Goal: Contribute content: Contribute content

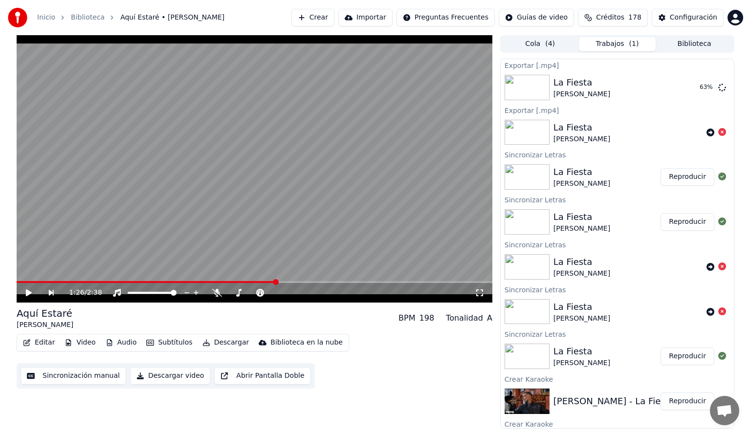
click at [696, 45] on button "Biblioteca" at bounding box center [694, 44] width 77 height 14
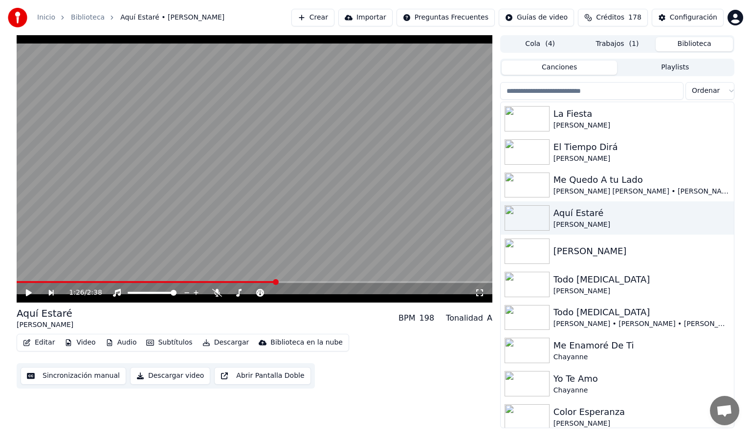
click at [569, 91] on input "search" at bounding box center [591, 91] width 183 height 18
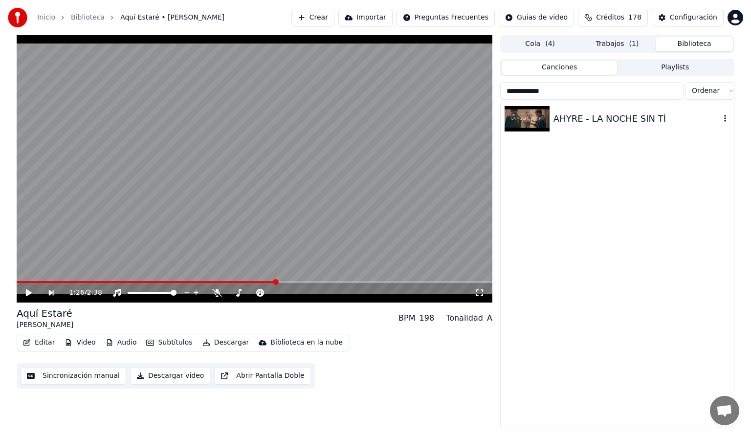
type input "**********"
click at [522, 123] on img at bounding box center [526, 118] width 45 height 25
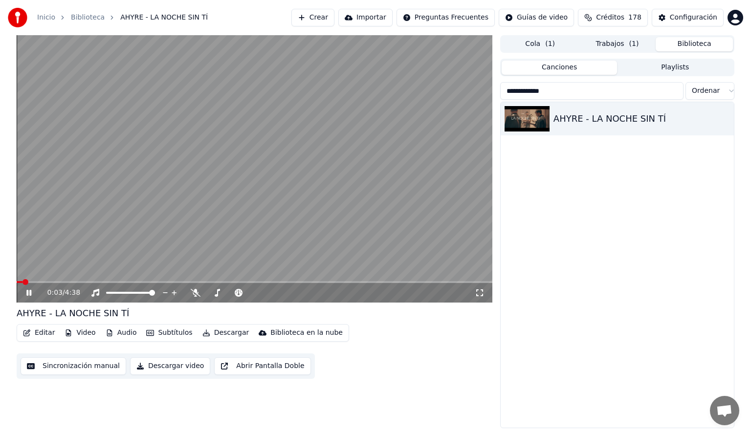
click at [51, 284] on div "0:03 / 4:38" at bounding box center [255, 293] width 476 height 20
click at [57, 283] on span at bounding box center [255, 282] width 476 height 2
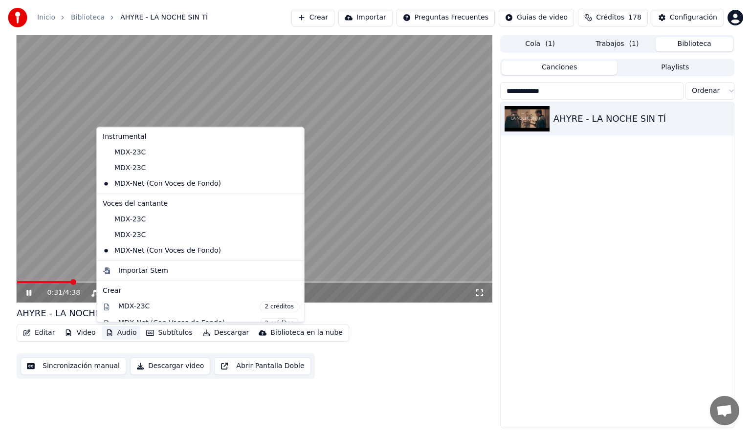
click at [119, 333] on button "Audio" at bounding box center [121, 333] width 39 height 14
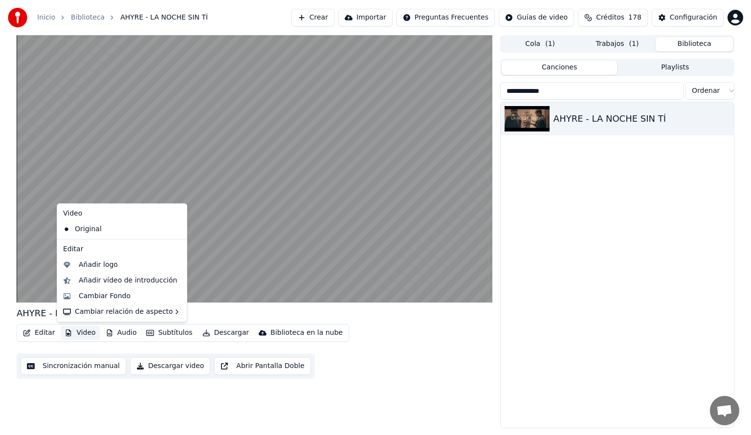
click at [7, 387] on div "**********" at bounding box center [375, 231] width 751 height 393
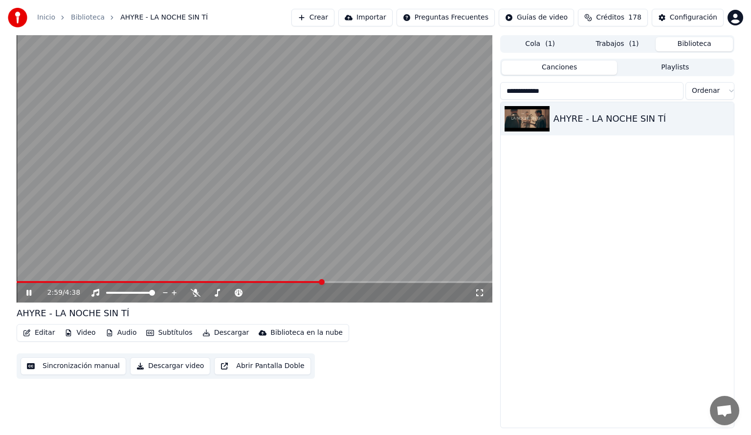
click at [355, 284] on div "2:59 / 4:38" at bounding box center [255, 293] width 476 height 20
click at [354, 282] on span at bounding box center [255, 282] width 476 height 2
click at [30, 291] on icon at bounding box center [28, 293] width 5 height 6
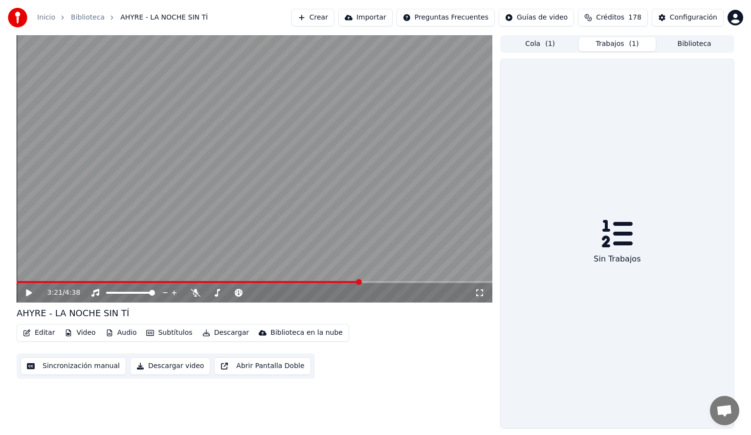
click at [626, 48] on button "Trabajos ( 1 )" at bounding box center [617, 44] width 77 height 14
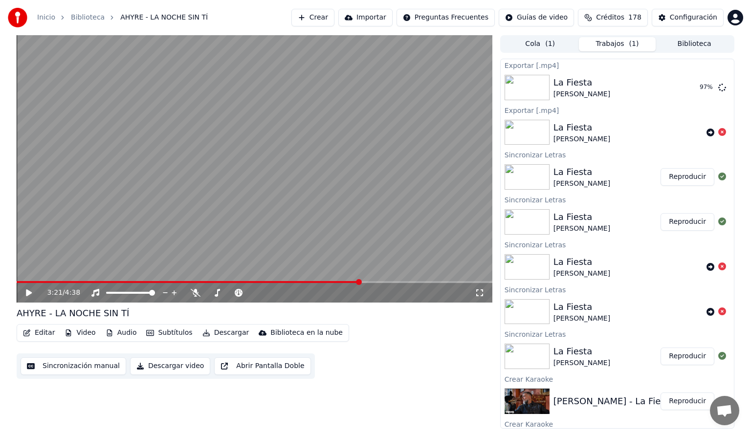
click at [24, 293] on icon at bounding box center [35, 293] width 23 height 8
click at [29, 291] on icon at bounding box center [35, 293] width 23 height 8
click at [692, 45] on button "Biblioteca" at bounding box center [694, 44] width 77 height 14
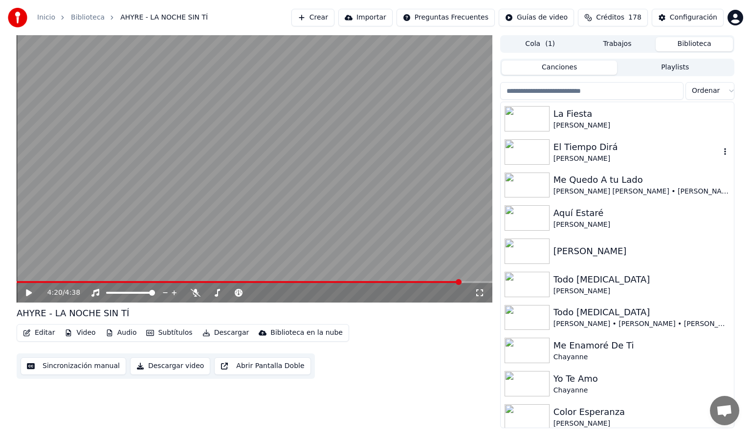
click at [529, 154] on img at bounding box center [526, 151] width 45 height 25
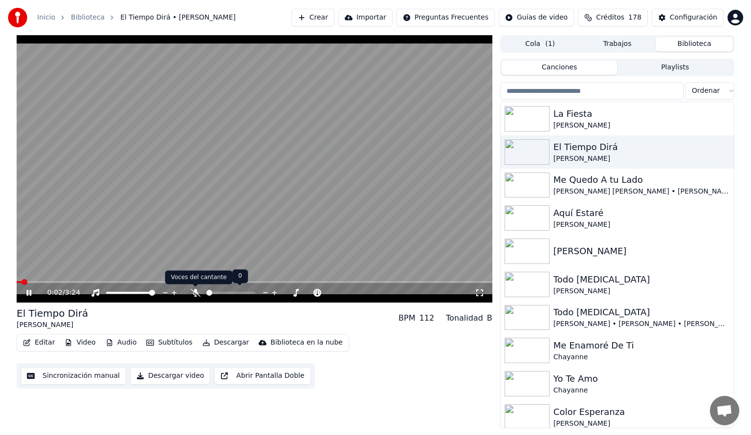
click at [194, 293] on icon at bounding box center [196, 293] width 10 height 8
click at [81, 282] on span at bounding box center [49, 282] width 65 height 2
click at [70, 282] on span at bounding box center [43, 282] width 53 height 2
click at [378, 283] on span at bounding box center [255, 282] width 476 height 2
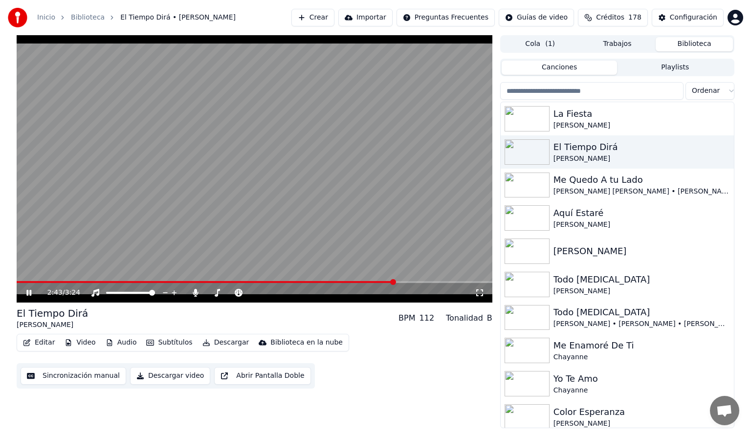
click at [395, 282] on span at bounding box center [255, 282] width 476 height 2
click at [385, 283] on span at bounding box center [201, 282] width 369 height 2
click at [28, 293] on icon at bounding box center [35, 293] width 23 height 8
click at [398, 282] on span at bounding box center [208, 282] width 383 height 2
click at [26, 291] on icon at bounding box center [29, 292] width 6 height 7
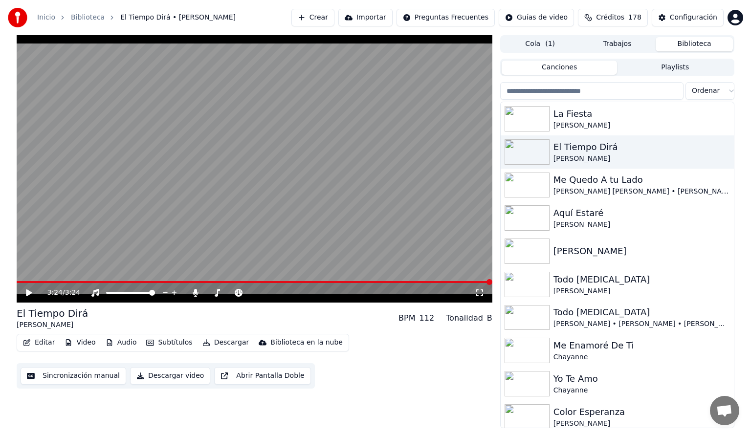
click at [404, 282] on span at bounding box center [255, 282] width 476 height 2
click at [29, 293] on icon at bounding box center [29, 292] width 6 height 7
click at [26, 292] on icon at bounding box center [28, 293] width 5 height 6
click at [36, 340] on button "Editar" at bounding box center [39, 343] width 40 height 14
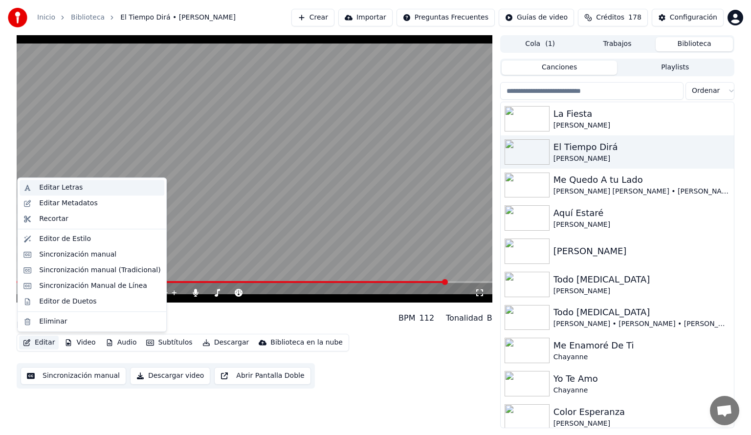
click at [67, 188] on div "Editar Letras" at bounding box center [61, 188] width 44 height 10
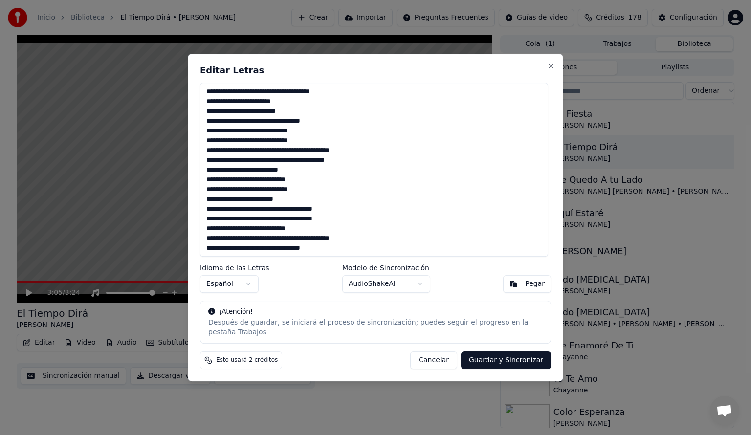
click at [430, 358] on button "Cancelar" at bounding box center [433, 360] width 47 height 18
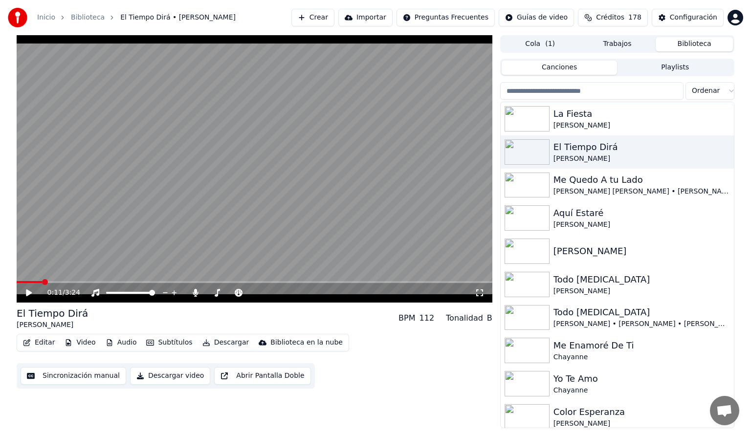
click at [41, 282] on span at bounding box center [29, 282] width 25 height 2
click at [25, 294] on icon at bounding box center [35, 293] width 23 height 8
click at [35, 282] on span at bounding box center [26, 282] width 19 height 2
click at [29, 292] on icon at bounding box center [35, 293] width 23 height 8
click at [29, 295] on icon at bounding box center [35, 293] width 23 height 8
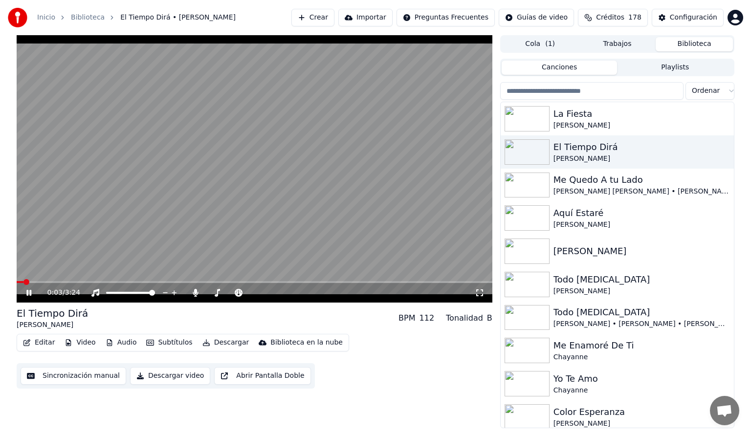
click at [22, 283] on span at bounding box center [20, 282] width 7 height 2
click at [19, 281] on video at bounding box center [255, 168] width 476 height 267
click at [19, 282] on span at bounding box center [18, 282] width 2 height 2
click at [28, 293] on icon at bounding box center [29, 292] width 6 height 7
click at [28, 291] on icon at bounding box center [35, 293] width 23 height 8
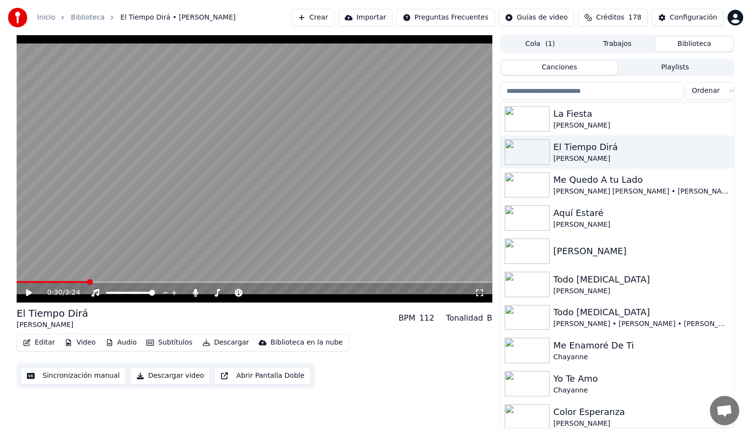
click at [385, 282] on span at bounding box center [255, 282] width 476 height 2
click at [31, 295] on icon at bounding box center [35, 293] width 23 height 8
click at [29, 291] on icon at bounding box center [35, 293] width 23 height 8
click at [37, 339] on button "Editar" at bounding box center [39, 343] width 40 height 14
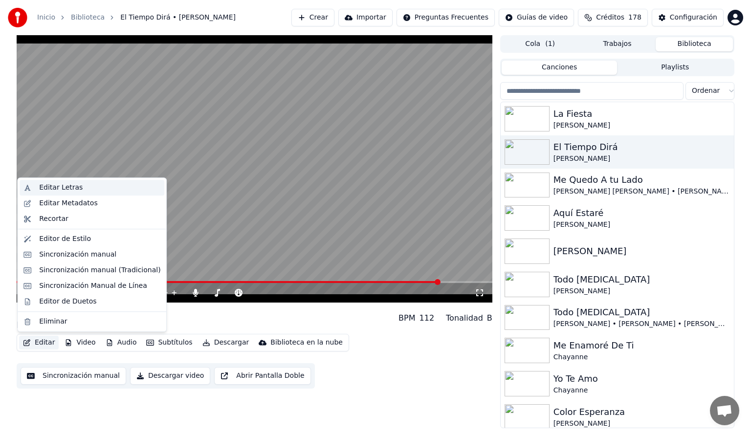
click at [47, 187] on div "Editar Letras" at bounding box center [61, 188] width 44 height 10
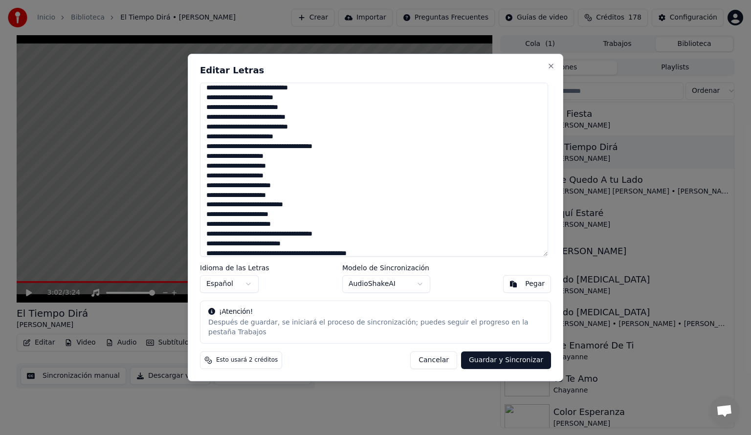
scroll to position [225, 0]
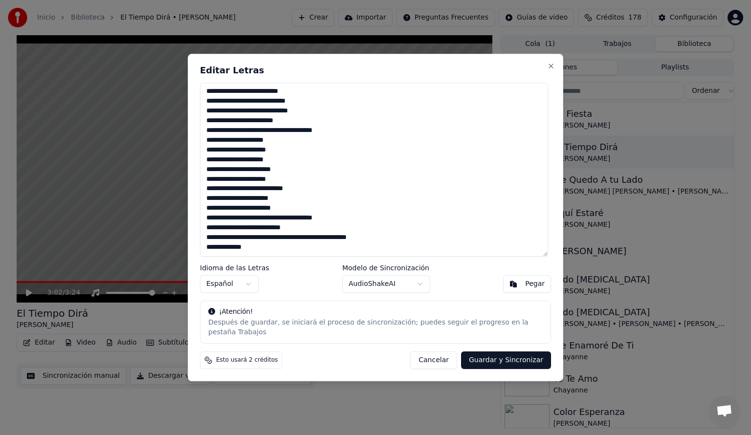
drag, startPoint x: 206, startPoint y: 221, endPoint x: 321, endPoint y: 253, distance: 119.3
click at [321, 253] on textarea at bounding box center [374, 170] width 348 height 174
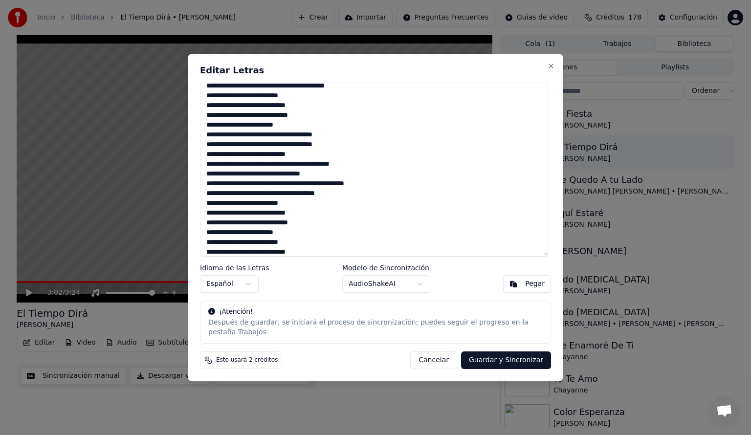
scroll to position [0, 0]
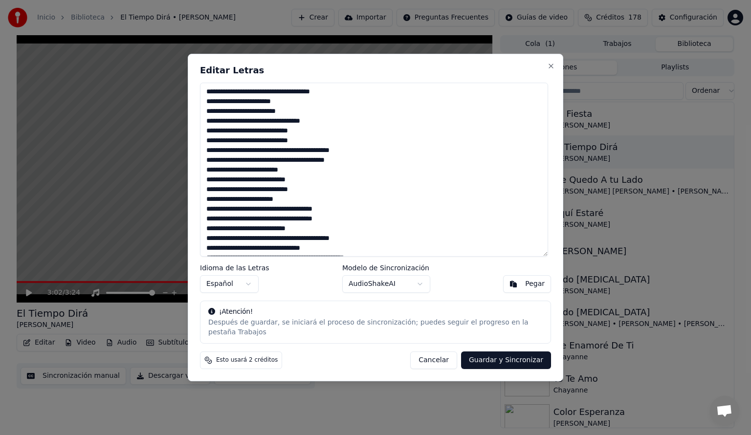
click at [221, 143] on textarea at bounding box center [374, 170] width 348 height 174
click at [227, 146] on textarea at bounding box center [374, 170] width 348 height 174
click at [516, 359] on button "Guardar y Sincronizar" at bounding box center [506, 360] width 90 height 18
type textarea "**********"
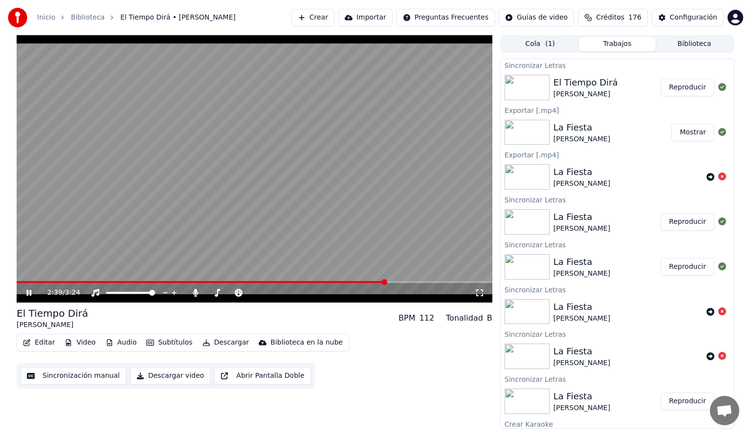
click at [386, 282] on span at bounding box center [201, 282] width 369 height 2
click at [29, 291] on icon at bounding box center [35, 293] width 23 height 8
click at [29, 291] on icon at bounding box center [29, 292] width 6 height 7
click at [194, 290] on icon at bounding box center [196, 293] width 10 height 8
click at [26, 295] on icon at bounding box center [35, 293] width 23 height 8
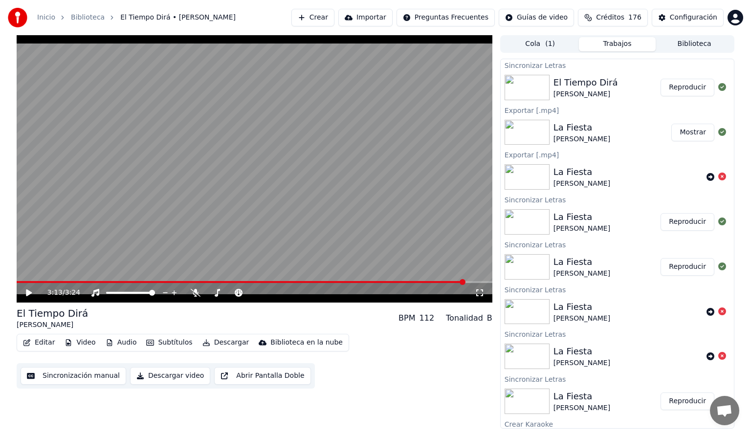
click at [220, 344] on button "Descargar" at bounding box center [225, 343] width 55 height 14
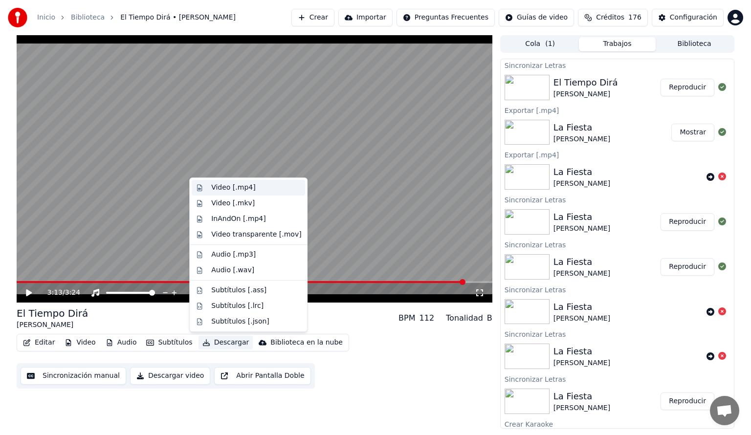
click at [232, 185] on div "Video [.mp4]" at bounding box center [233, 188] width 44 height 10
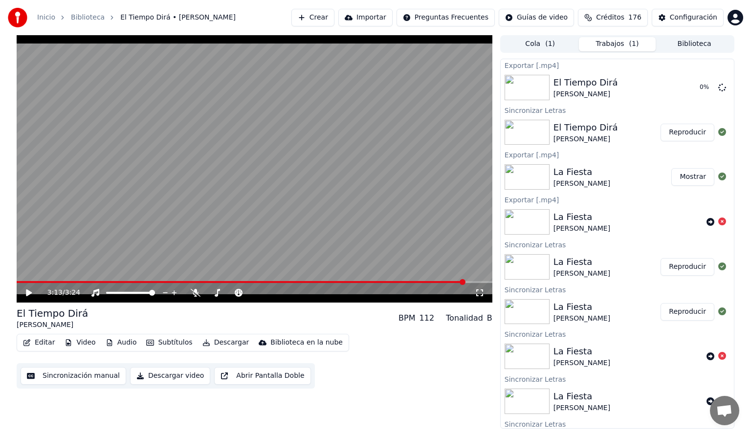
click at [684, 43] on button "Biblioteca" at bounding box center [694, 44] width 77 height 14
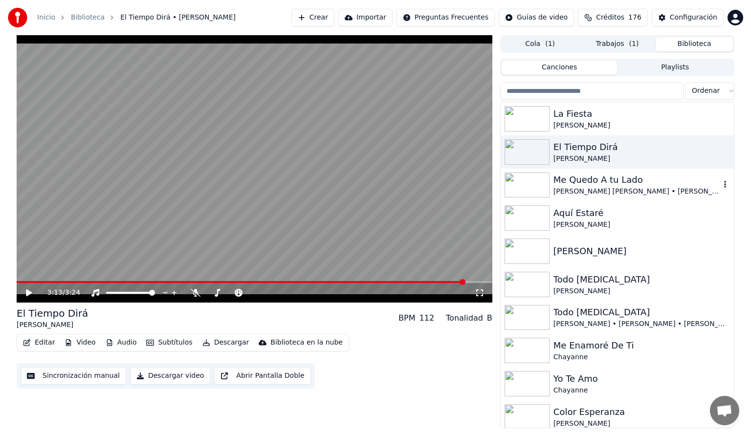
click at [534, 186] on img at bounding box center [526, 185] width 45 height 25
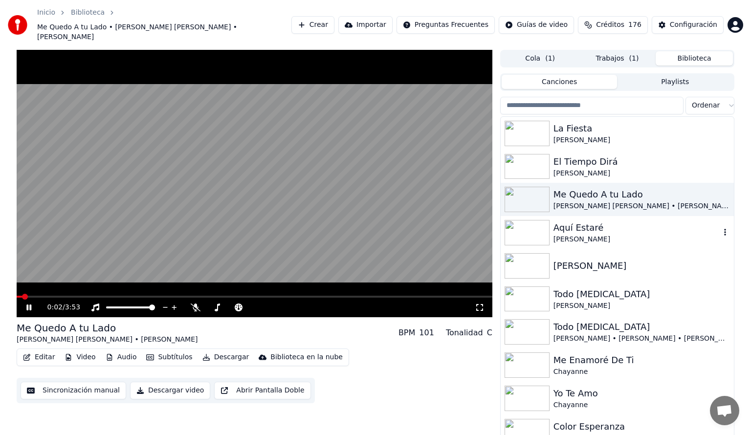
click at [527, 220] on img at bounding box center [526, 232] width 45 height 25
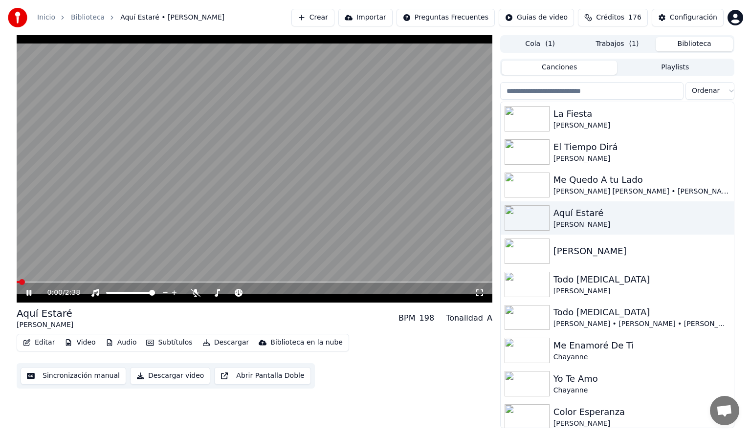
click at [38, 282] on span at bounding box center [255, 282] width 476 height 2
click at [108, 282] on span at bounding box center [255, 282] width 476 height 2
click at [158, 282] on span at bounding box center [255, 282] width 476 height 2
click at [620, 45] on button "Trabajos ( 1 )" at bounding box center [617, 44] width 77 height 14
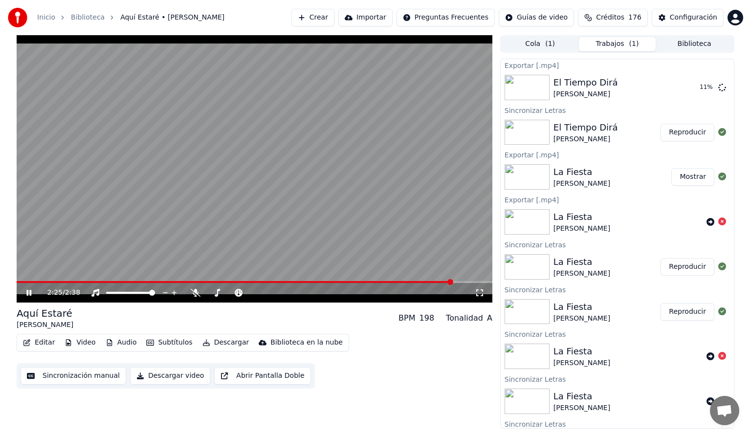
click at [31, 292] on icon at bounding box center [35, 293] width 23 height 8
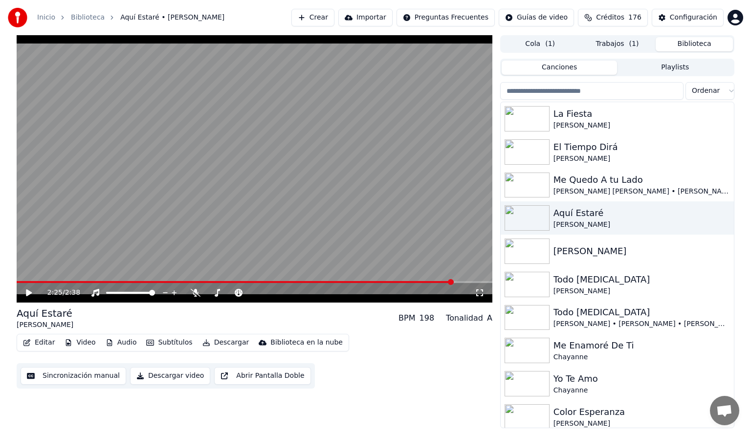
click at [682, 45] on button "Biblioteca" at bounding box center [694, 44] width 77 height 14
click at [530, 250] on img at bounding box center [526, 251] width 45 height 25
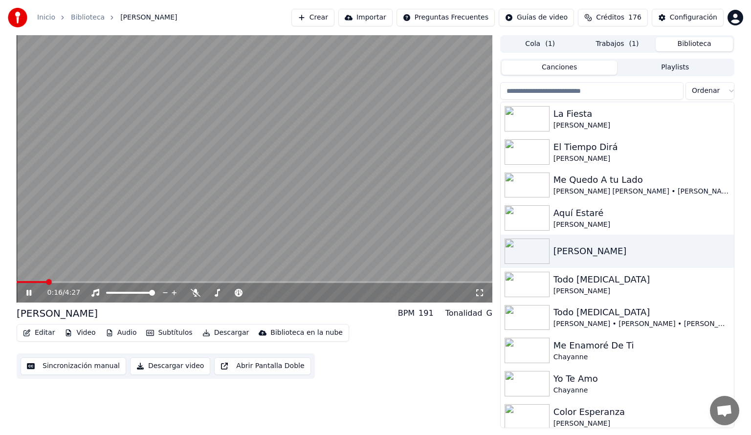
click at [100, 280] on video at bounding box center [255, 168] width 476 height 267
click at [101, 281] on span at bounding box center [255, 282] width 476 height 2
click at [25, 294] on icon at bounding box center [35, 293] width 23 height 8
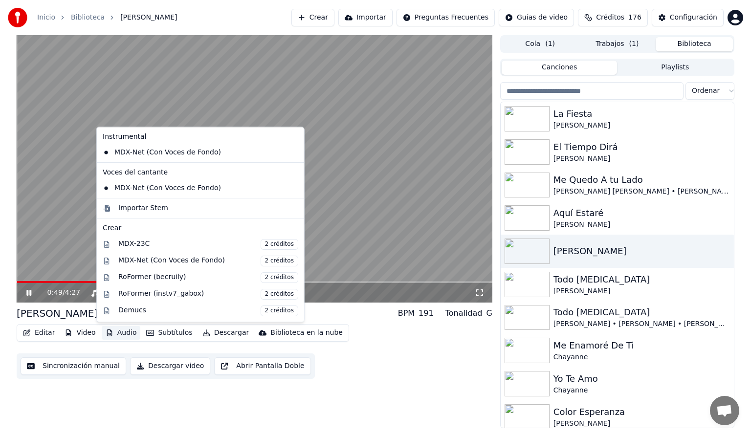
click at [121, 333] on button "Audio" at bounding box center [121, 333] width 39 height 14
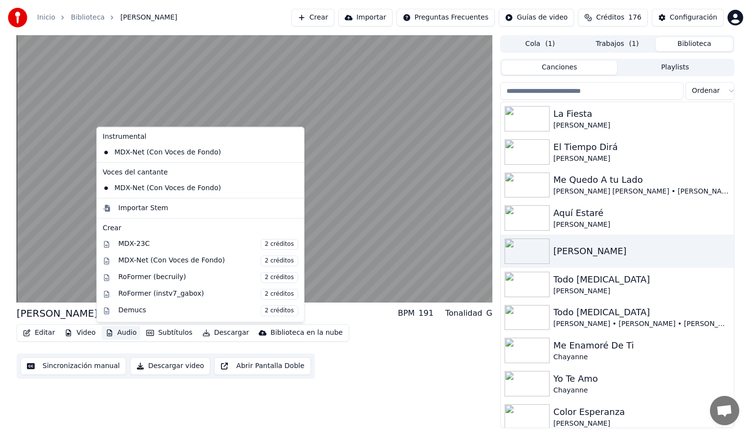
click at [151, 415] on div "Zamba [PERSON_NAME] BPM 191 Tonalidad G Editar Video Audio Subtítulos Descargar…" at bounding box center [255, 231] width 476 height 393
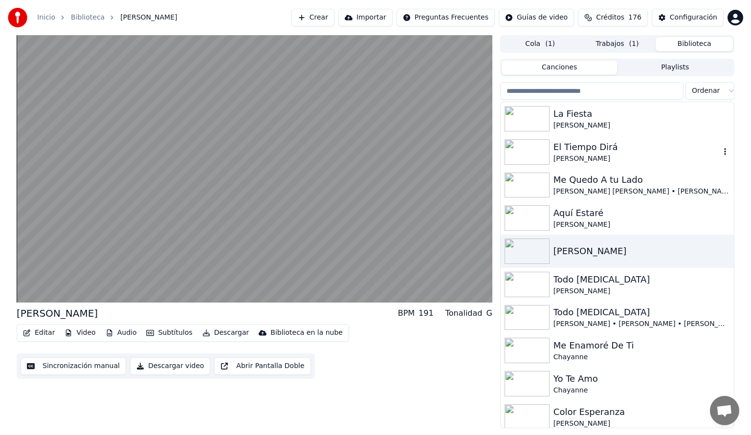
click at [536, 154] on img at bounding box center [526, 151] width 45 height 25
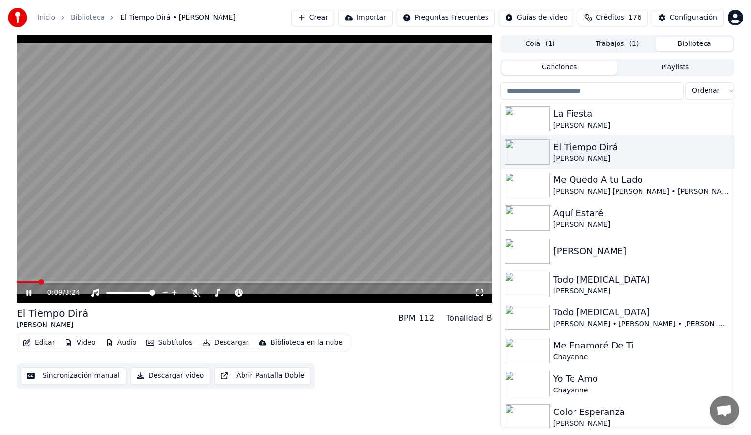
click at [30, 292] on icon at bounding box center [28, 293] width 5 height 6
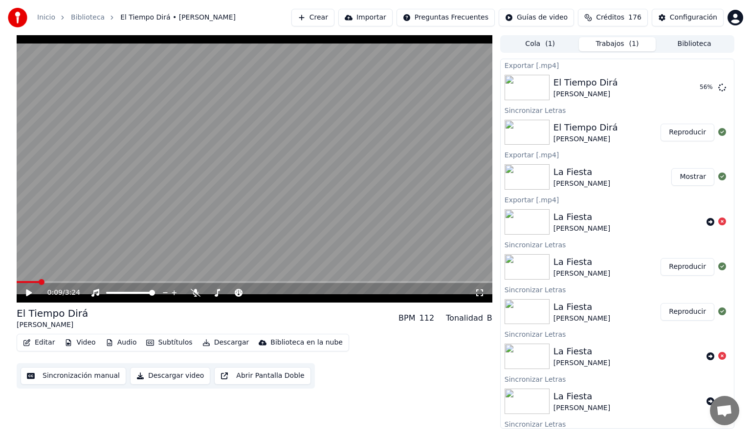
click at [622, 48] on button "Trabajos ( 1 )" at bounding box center [617, 44] width 77 height 14
click at [694, 41] on button "Biblioteca" at bounding box center [694, 44] width 77 height 14
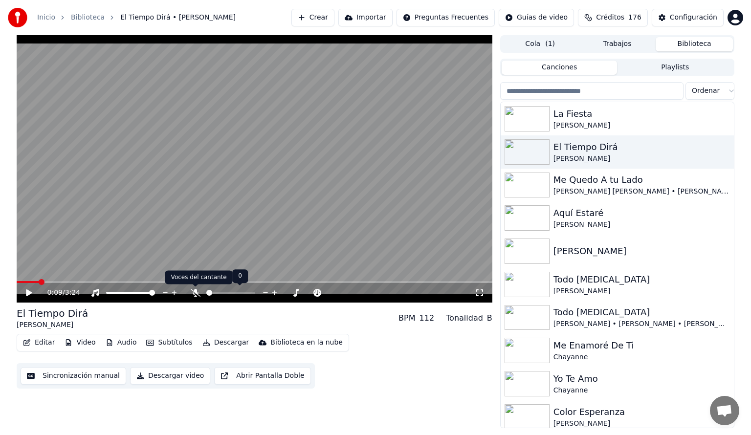
click at [192, 294] on icon at bounding box center [196, 293] width 10 height 8
click at [27, 281] on video at bounding box center [255, 168] width 476 height 267
click at [27, 295] on icon at bounding box center [28, 293] width 5 height 6
click at [27, 294] on icon at bounding box center [29, 292] width 6 height 7
click at [30, 282] on span at bounding box center [24, 282] width 14 height 2
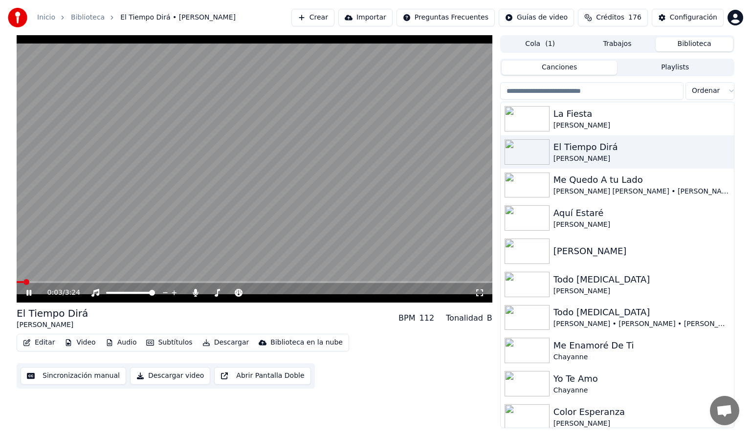
click at [23, 282] on span at bounding box center [20, 282] width 7 height 2
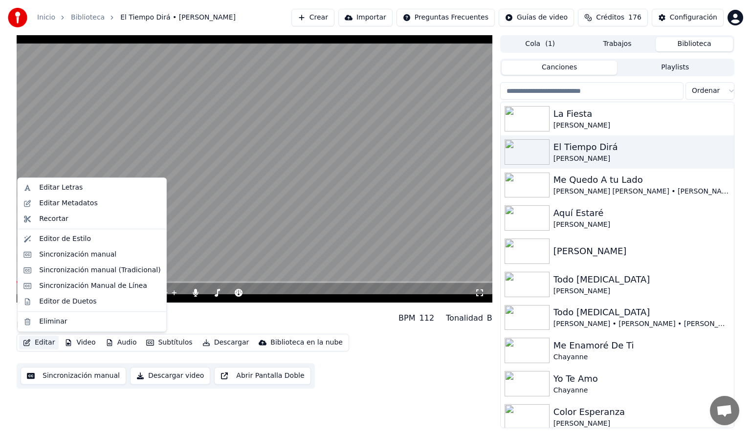
click at [36, 340] on button "Editar" at bounding box center [39, 343] width 40 height 14
click at [57, 184] on div "Editar Letras" at bounding box center [61, 188] width 44 height 10
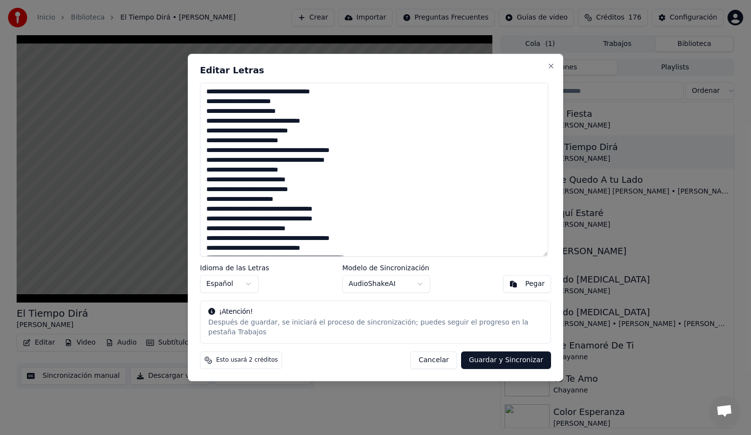
drag, startPoint x: 362, startPoint y: 155, endPoint x: 332, endPoint y: 159, distance: 30.1
click at [332, 159] on textarea at bounding box center [374, 170] width 348 height 174
drag, startPoint x: 359, startPoint y: 165, endPoint x: 325, endPoint y: 167, distance: 34.7
click at [325, 167] on textarea at bounding box center [374, 170] width 348 height 174
drag, startPoint x: 333, startPoint y: 213, endPoint x: 269, endPoint y: 213, distance: 64.0
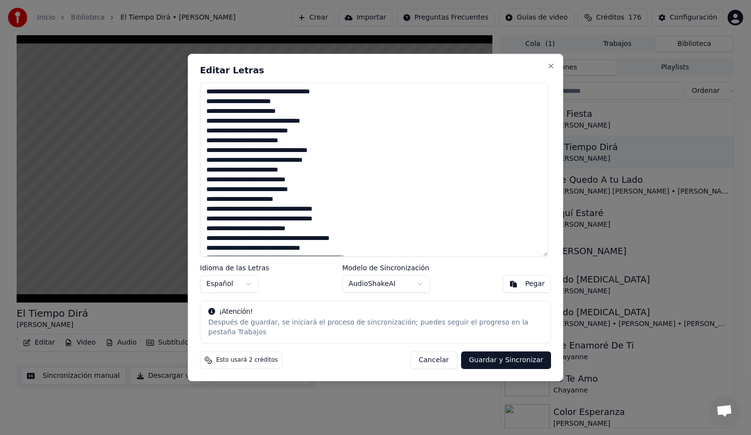
click at [269, 213] on textarea at bounding box center [374, 170] width 348 height 174
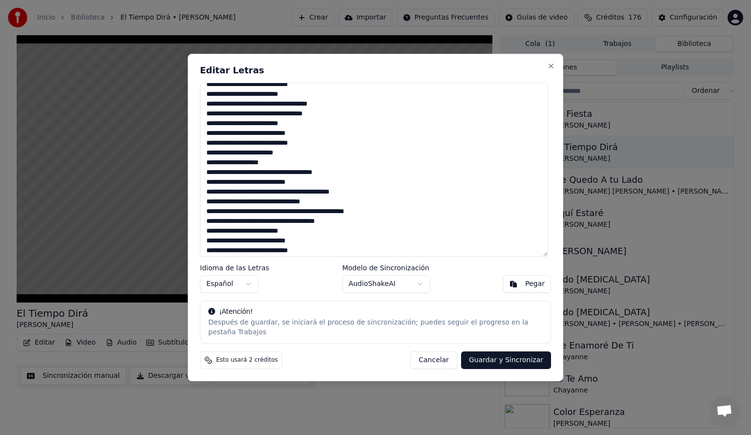
scroll to position [59, 0]
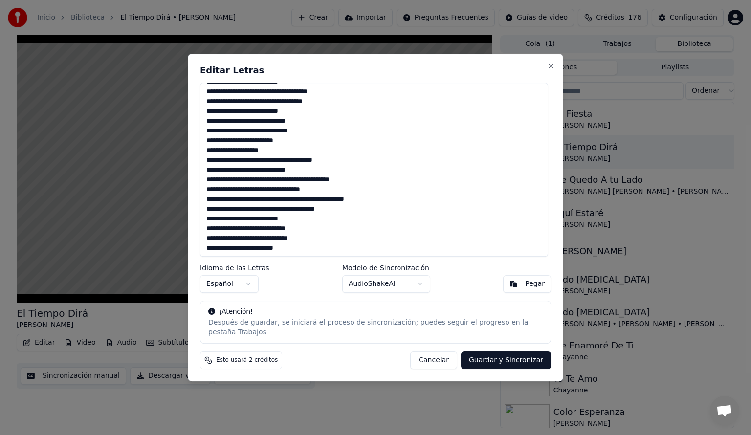
click at [368, 187] on textarea at bounding box center [374, 170] width 348 height 174
drag, startPoint x: 383, startPoint y: 203, endPoint x: 333, endPoint y: 201, distance: 49.4
click at [333, 201] on textarea at bounding box center [374, 170] width 348 height 174
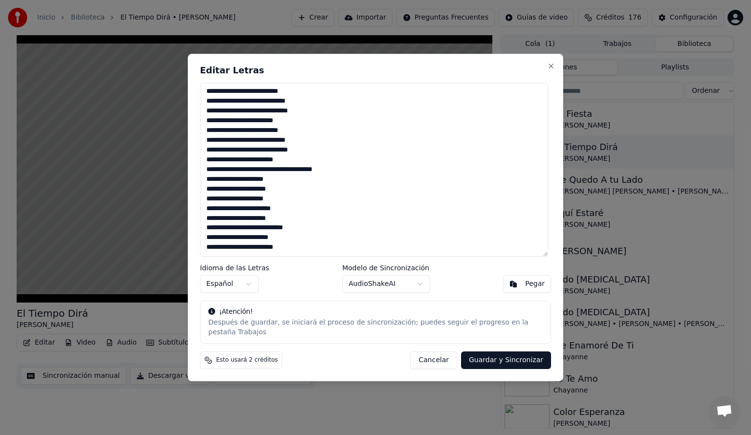
scroll to position [196, 0]
drag, startPoint x: 333, startPoint y: 165, endPoint x: 266, endPoint y: 162, distance: 66.5
click at [266, 162] on textarea at bounding box center [374, 170] width 348 height 174
click at [207, 174] on textarea at bounding box center [374, 170] width 348 height 174
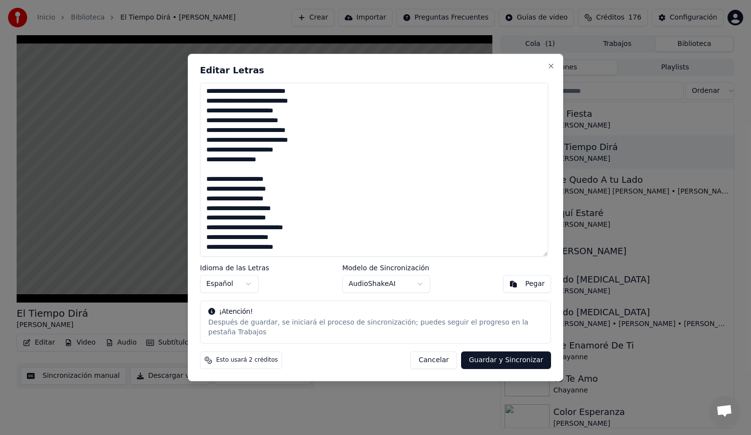
click at [527, 287] on div "Pegar" at bounding box center [535, 284] width 20 height 10
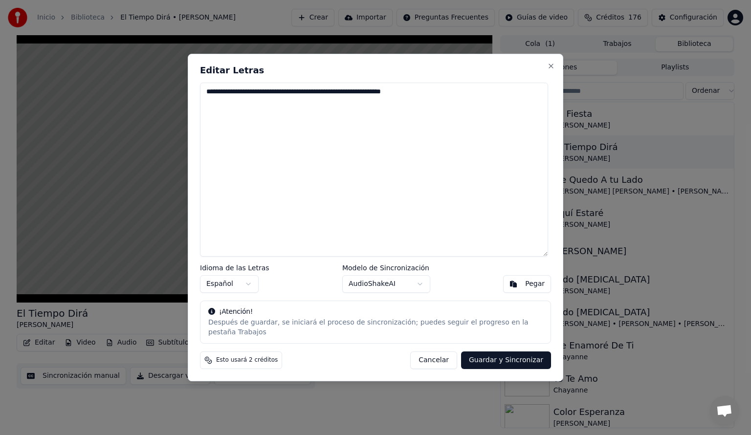
scroll to position [0, 0]
click at [547, 69] on button "Close" at bounding box center [551, 66] width 8 height 8
type textarea "**********"
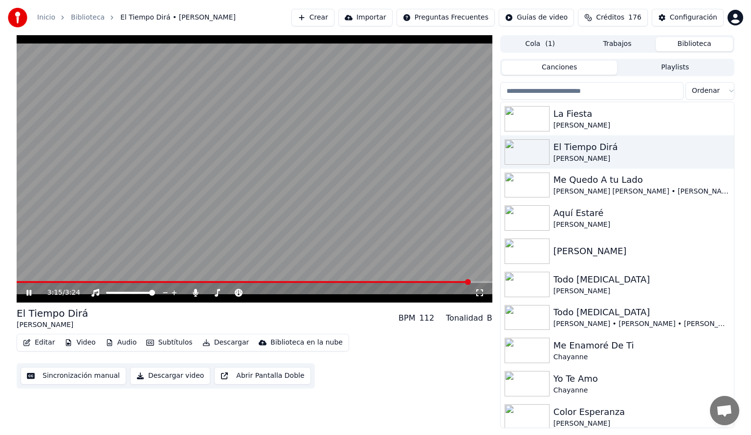
click at [34, 343] on button "Editar" at bounding box center [39, 343] width 40 height 14
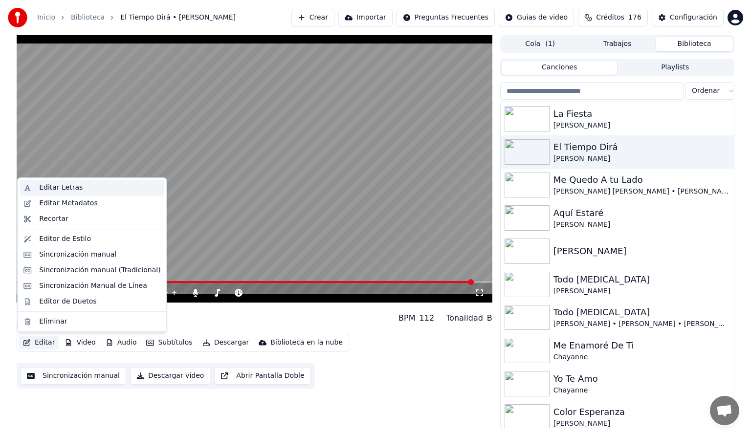
click at [44, 189] on div "Editar Letras" at bounding box center [61, 188] width 44 height 10
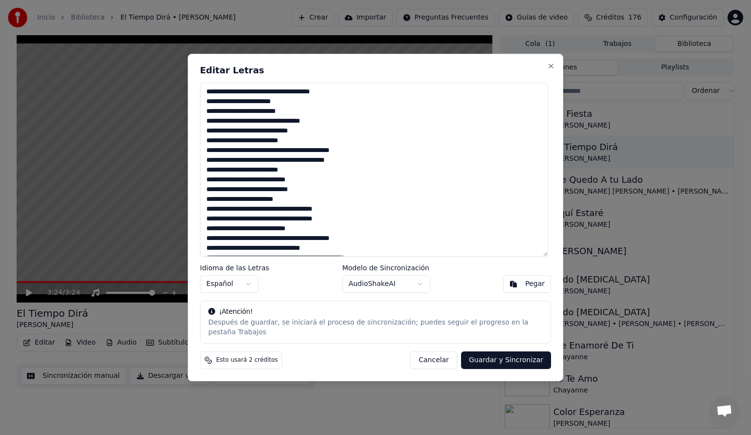
drag, startPoint x: 362, startPoint y: 155, endPoint x: 331, endPoint y: 157, distance: 30.8
click at [331, 157] on textarea at bounding box center [374, 170] width 348 height 174
drag, startPoint x: 365, startPoint y: 166, endPoint x: 323, endPoint y: 164, distance: 42.6
click at [323, 164] on textarea at bounding box center [374, 170] width 348 height 174
drag, startPoint x: 373, startPoint y: 243, endPoint x: 323, endPoint y: 241, distance: 50.4
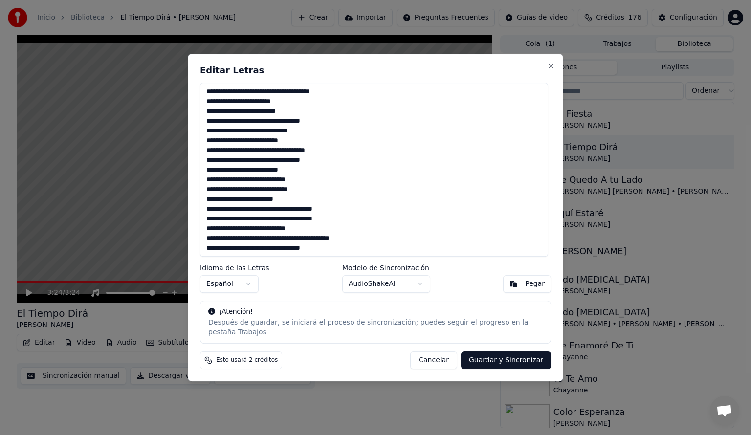
click at [323, 241] on textarea at bounding box center [374, 170] width 348 height 174
drag, startPoint x: 343, startPoint y: 211, endPoint x: 274, endPoint y: 214, distance: 69.0
click at [274, 214] on textarea at bounding box center [374, 170] width 348 height 174
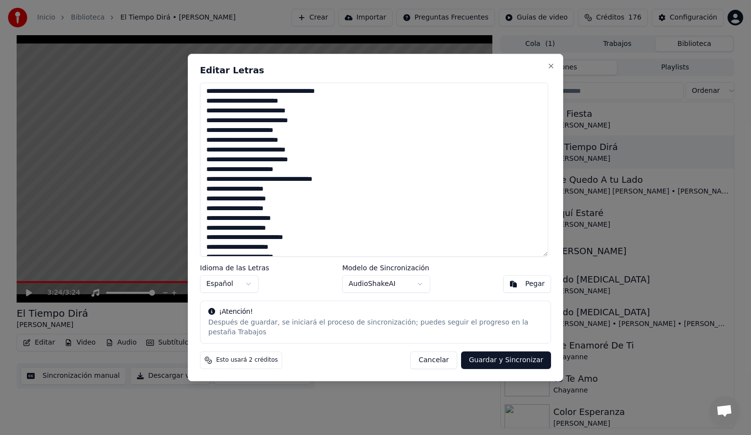
scroll to position [157, 0]
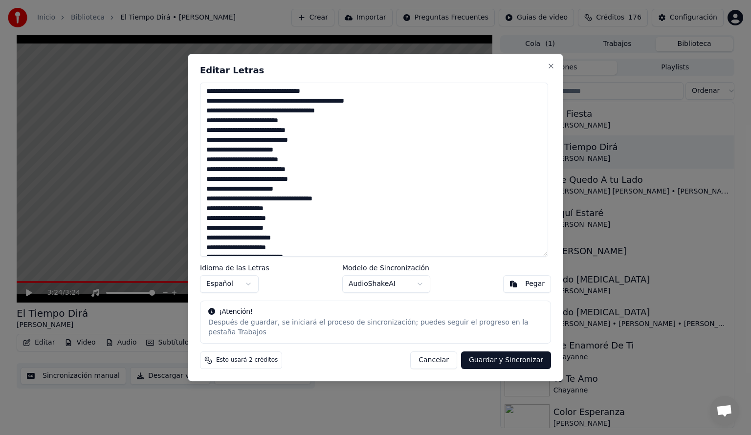
drag, startPoint x: 378, startPoint y: 108, endPoint x: 334, endPoint y: 107, distance: 44.5
click at [334, 107] on textarea at bounding box center [374, 170] width 348 height 174
drag, startPoint x: 342, startPoint y: 204, endPoint x: 266, endPoint y: 201, distance: 75.3
click at [266, 201] on textarea at bounding box center [374, 170] width 348 height 174
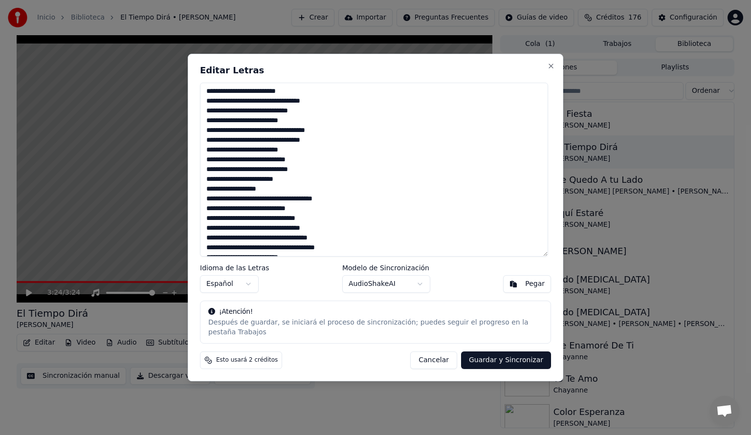
scroll to position [0, 0]
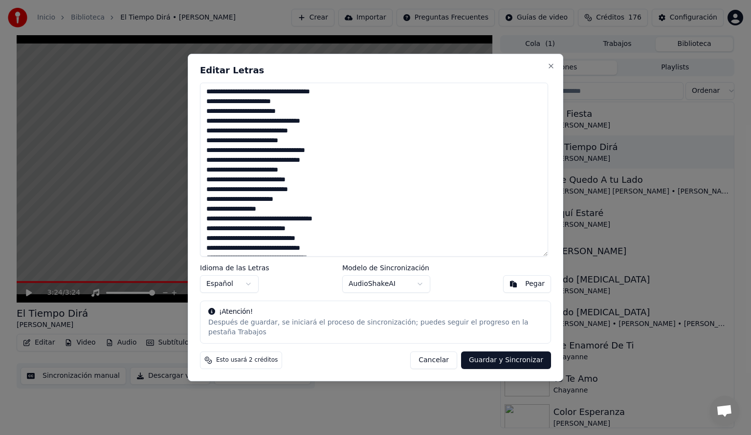
click at [510, 354] on button "Guardar y Sincronizar" at bounding box center [506, 360] width 90 height 18
type textarea "**********"
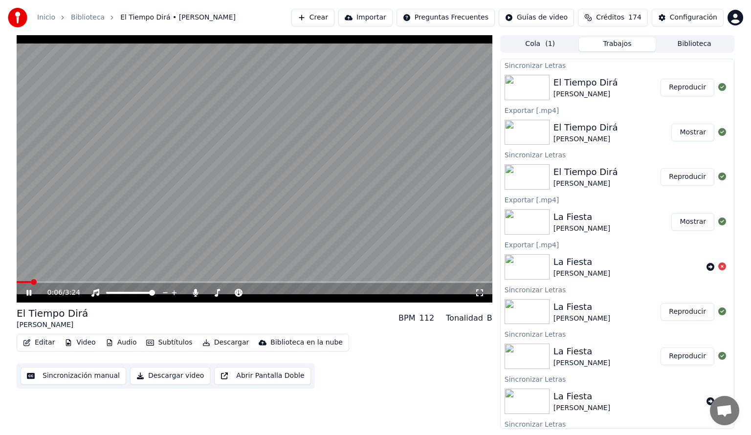
click at [27, 294] on icon at bounding box center [28, 293] width 5 height 6
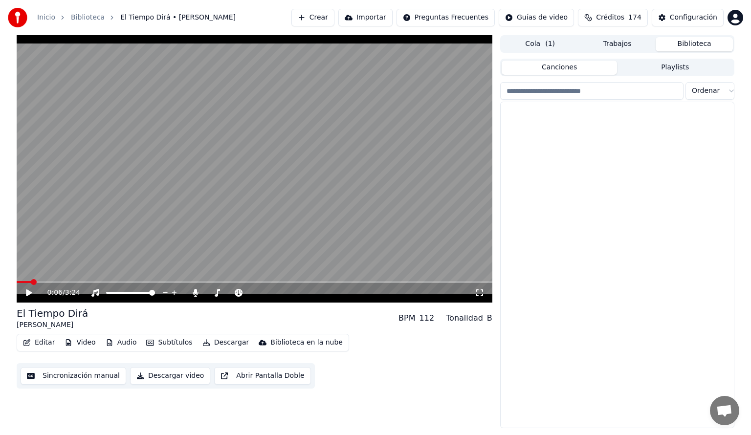
click at [691, 44] on button "Biblioteca" at bounding box center [694, 44] width 77 height 14
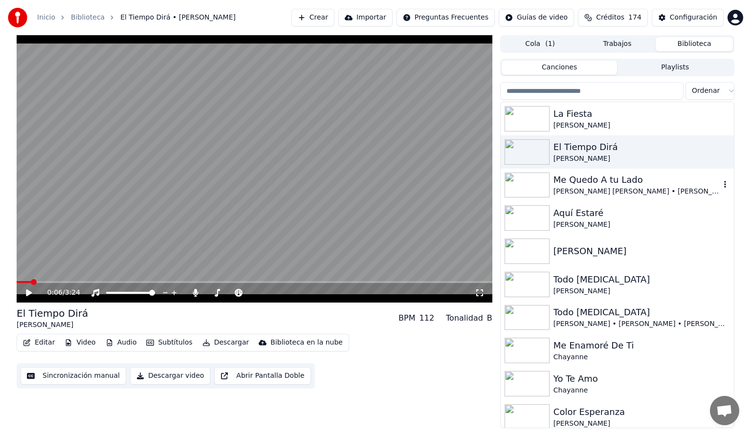
click at [530, 185] on img at bounding box center [526, 185] width 45 height 25
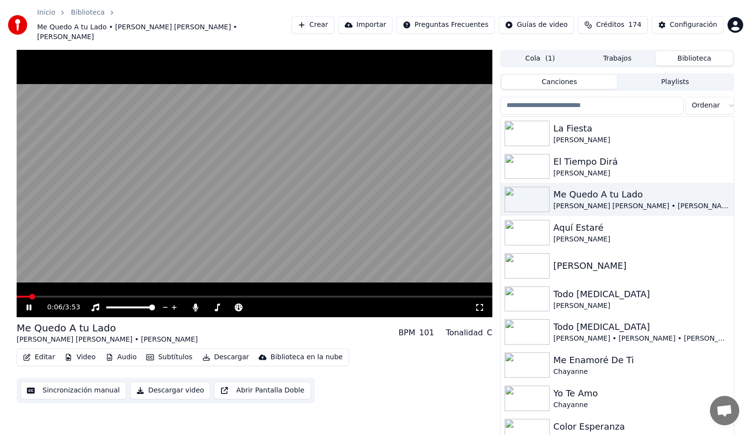
click at [29, 304] on icon at bounding box center [35, 308] width 23 height 8
click at [29, 304] on icon at bounding box center [29, 307] width 6 height 7
click at [47, 350] on button "Editar" at bounding box center [39, 357] width 40 height 14
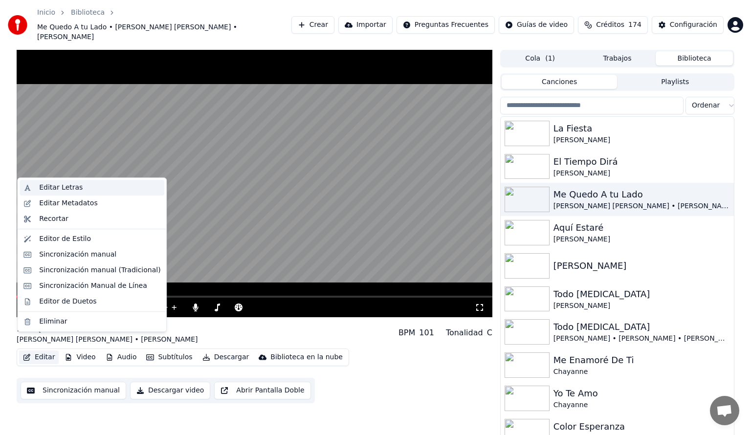
click at [57, 187] on div "Editar Letras" at bounding box center [61, 188] width 44 height 10
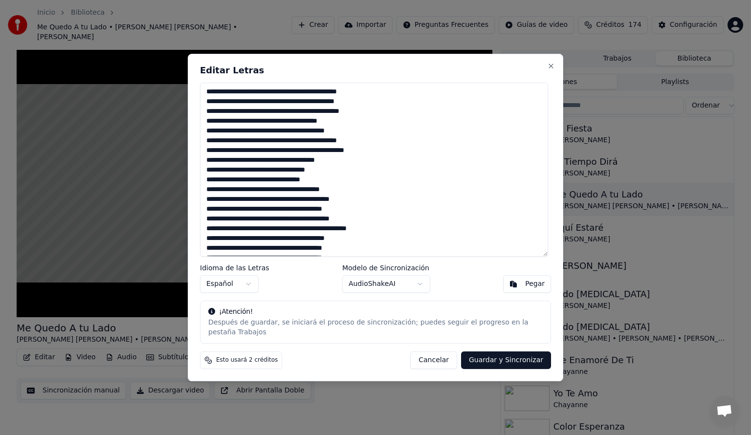
click at [353, 215] on textarea at bounding box center [374, 170] width 348 height 174
type textarea "**********"
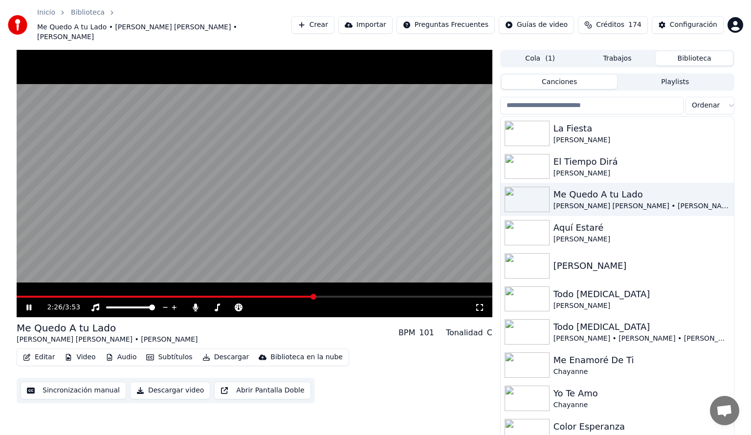
click at [284, 296] on span at bounding box center [166, 297] width 298 height 2
click at [263, 296] on span at bounding box center [155, 297] width 276 height 2
click at [44, 350] on button "Editar" at bounding box center [39, 357] width 40 height 14
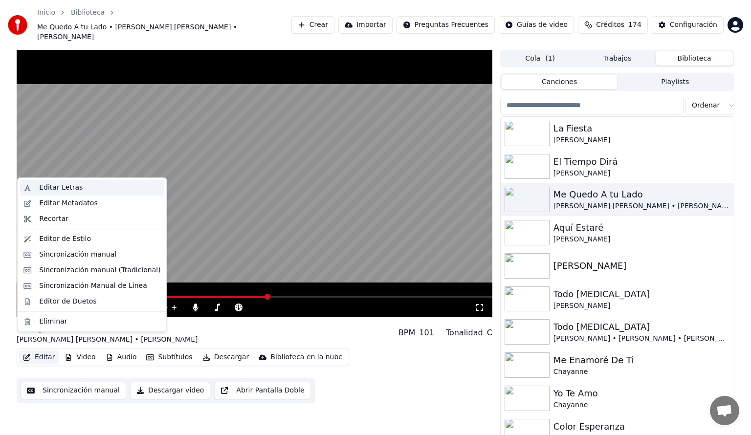
click at [49, 189] on div "Editar Letras" at bounding box center [61, 188] width 44 height 10
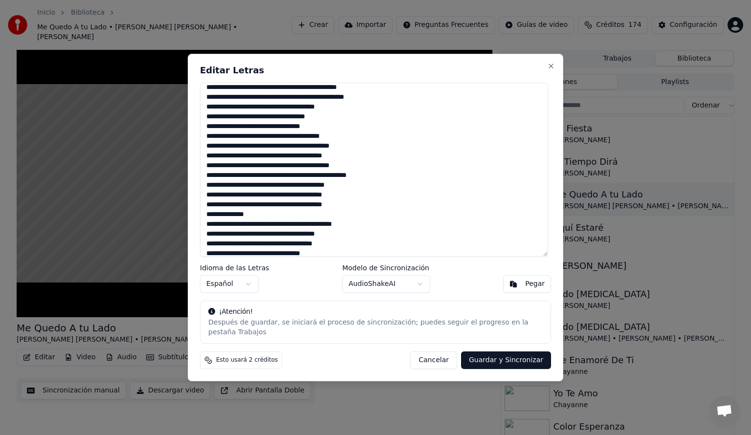
scroll to position [49, 0]
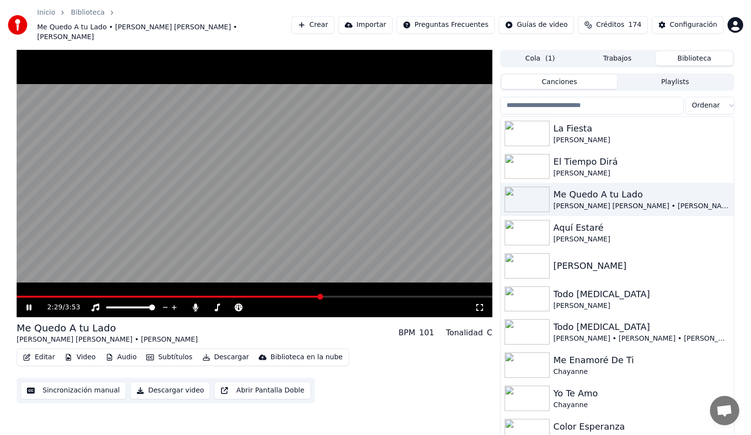
click at [178, 296] on span at bounding box center [169, 297] width 305 height 2
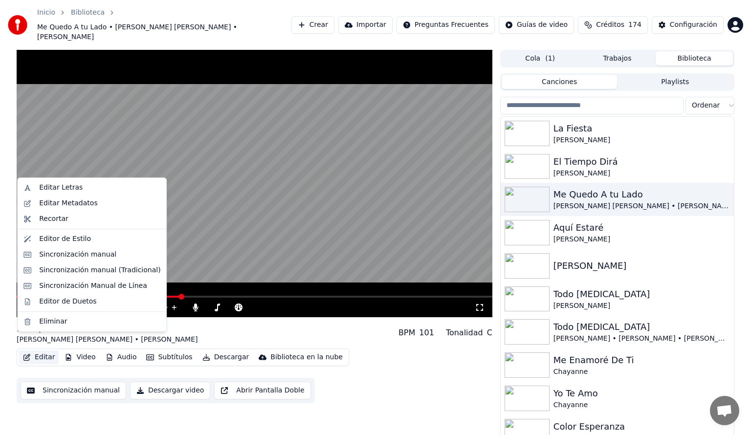
click at [37, 350] on button "Editar" at bounding box center [39, 357] width 40 height 14
click at [80, 186] on div "Editar Letras" at bounding box center [99, 188] width 121 height 10
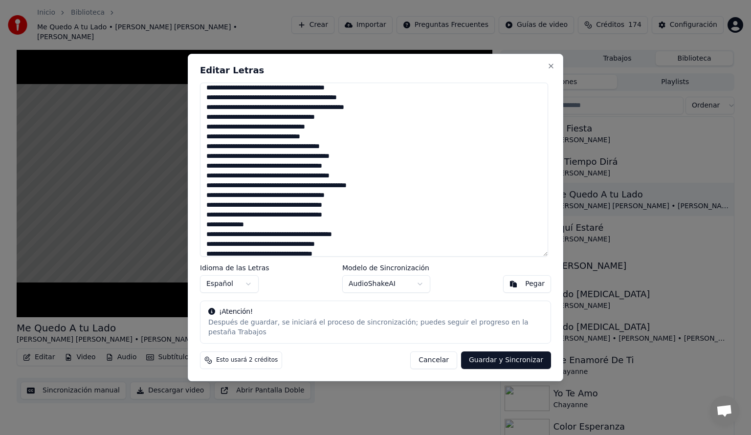
scroll to position [44, 0]
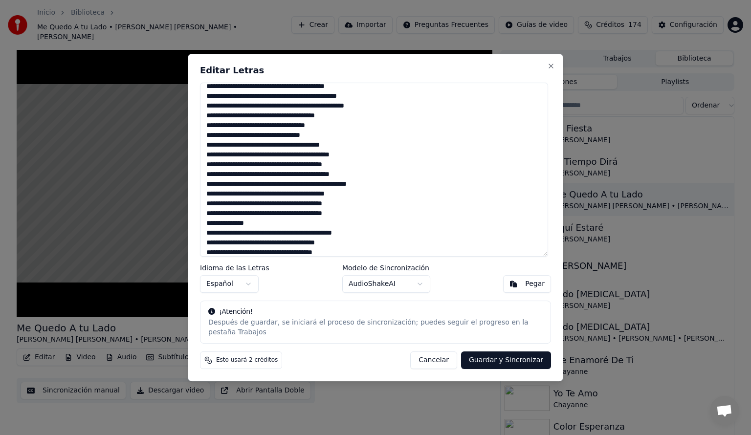
click at [366, 159] on textarea at bounding box center [374, 170] width 348 height 174
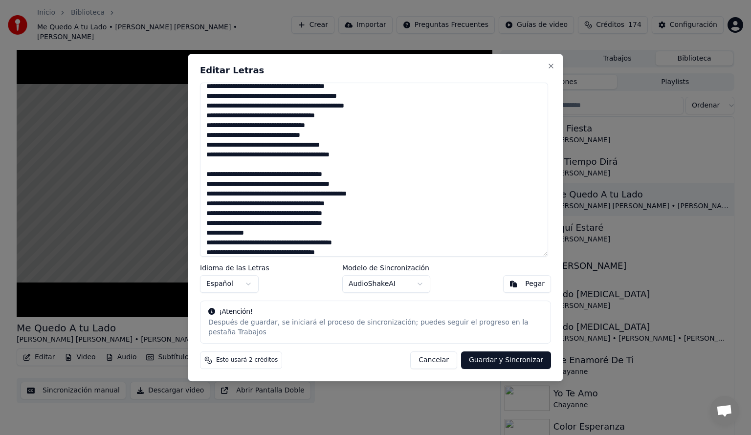
scroll to position [99, 0]
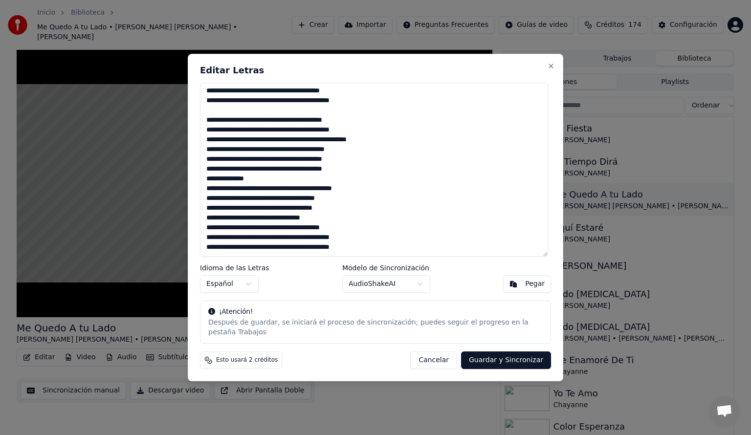
click at [317, 152] on textarea at bounding box center [374, 170] width 348 height 174
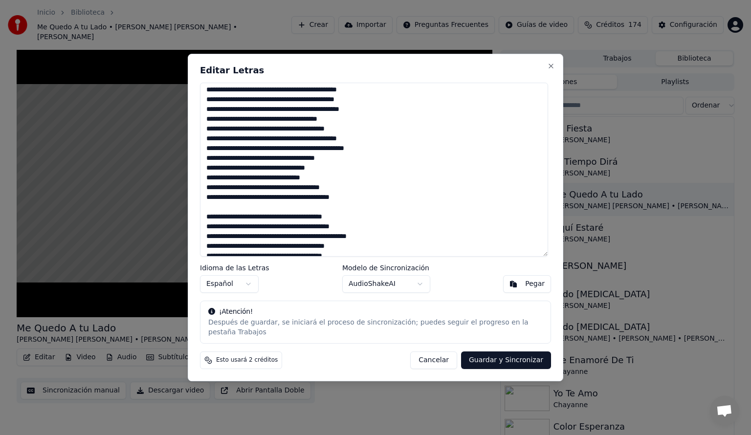
scroll to position [0, 0]
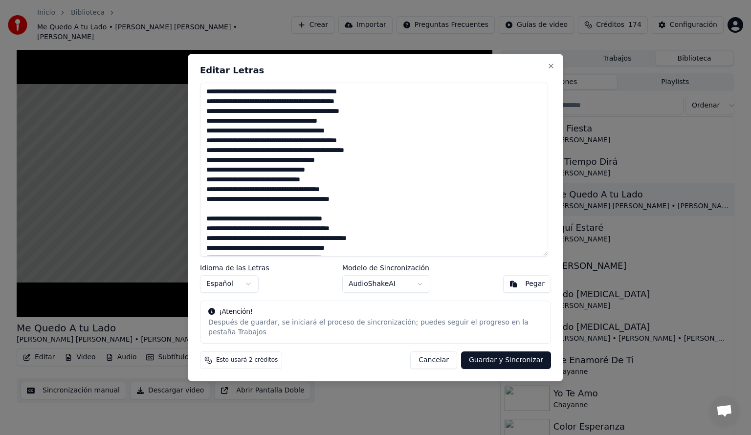
click at [438, 355] on button "Cancelar" at bounding box center [433, 360] width 47 height 18
type textarea "**********"
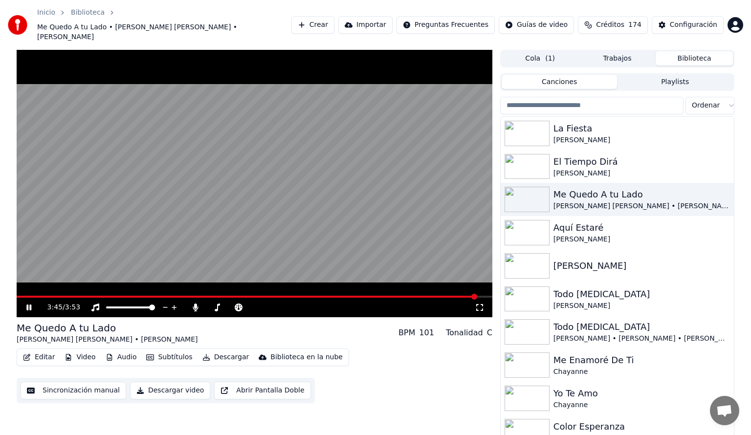
click at [30, 305] on icon at bounding box center [28, 308] width 5 height 6
click at [212, 350] on button "Descargar" at bounding box center [225, 357] width 55 height 14
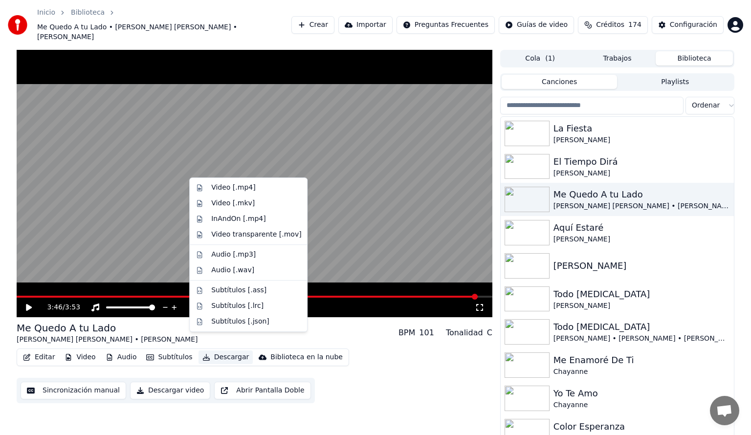
click at [158, 321] on div "Me Quedo A tu [PERSON_NAME] [PERSON_NAME] • [PERSON_NAME] BPM 101 Tonalidad C" at bounding box center [255, 332] width 476 height 23
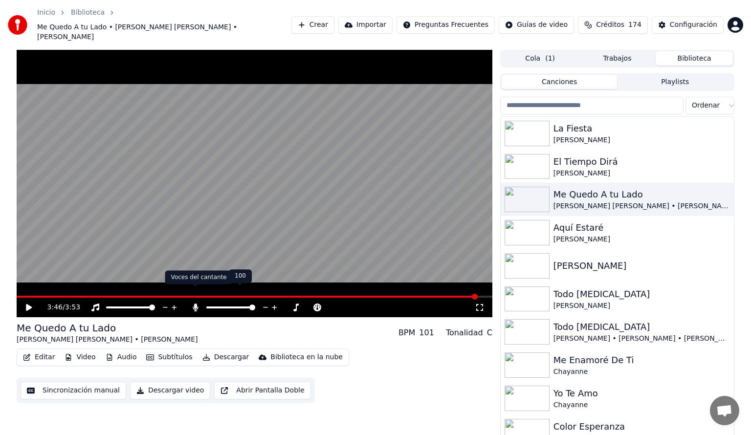
click at [194, 304] on icon at bounding box center [196, 308] width 10 height 8
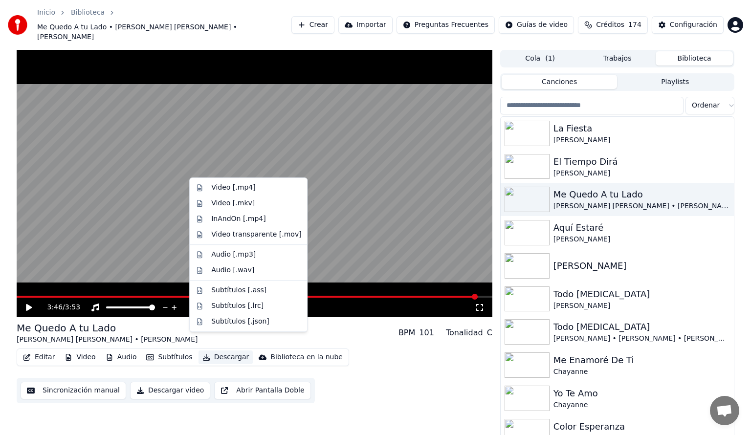
click at [225, 350] on button "Descargar" at bounding box center [225, 357] width 55 height 14
click at [223, 185] on div "Video [.mp4]" at bounding box center [233, 188] width 44 height 10
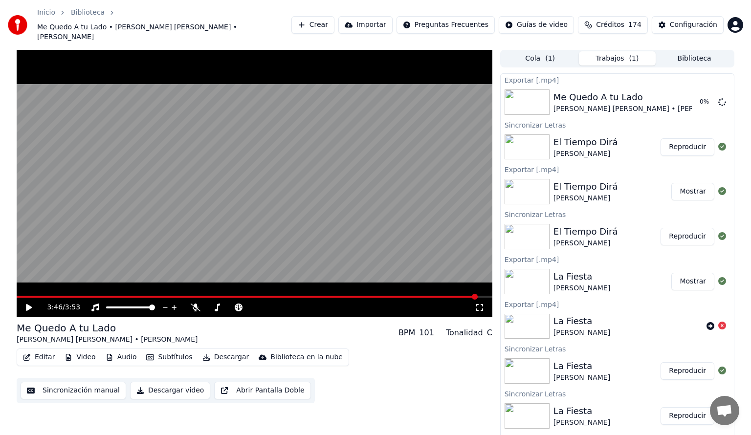
click at [682, 51] on button "Biblioteca" at bounding box center [694, 58] width 77 height 14
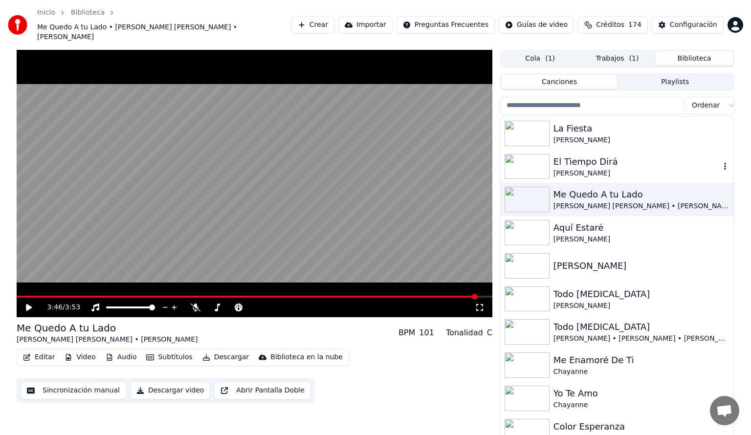
click at [527, 154] on img at bounding box center [526, 166] width 45 height 25
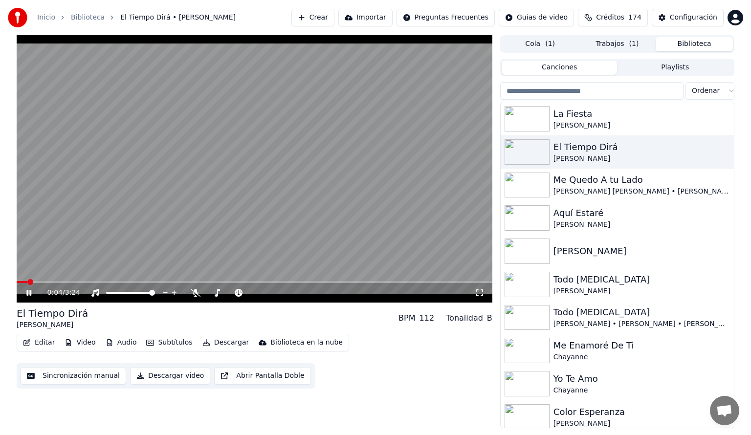
click at [29, 288] on div "0:04 / 3:24" at bounding box center [255, 293] width 468 height 10
click at [27, 292] on icon at bounding box center [28, 293] width 5 height 6
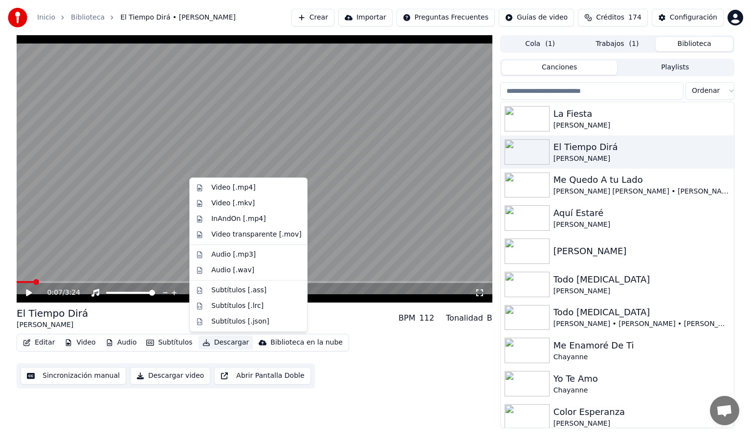
click at [223, 340] on button "Descargar" at bounding box center [225, 343] width 55 height 14
click at [224, 190] on div "Video [.mp4]" at bounding box center [233, 188] width 44 height 10
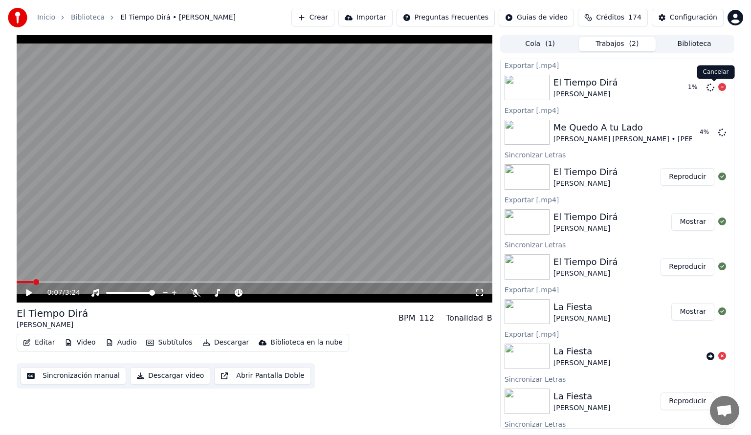
click at [718, 87] on icon at bounding box center [722, 87] width 8 height 8
click at [672, 47] on button "Biblioteca" at bounding box center [694, 44] width 77 height 14
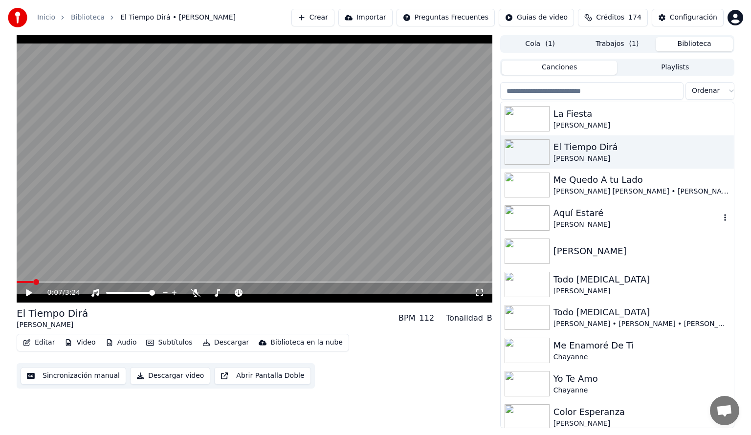
click at [523, 217] on img at bounding box center [526, 217] width 45 height 25
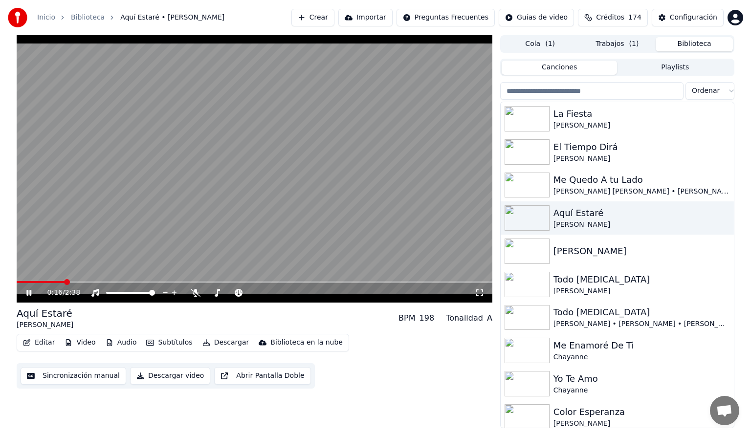
click at [65, 281] on span at bounding box center [255, 282] width 476 height 2
click at [28, 295] on icon at bounding box center [35, 293] width 23 height 8
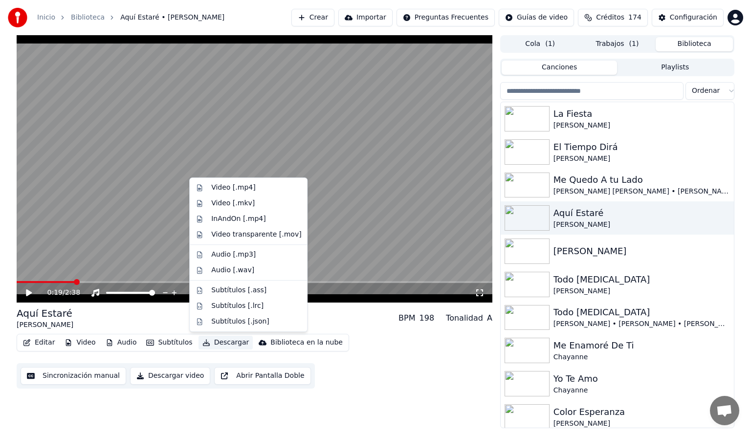
click at [215, 345] on button "Descargar" at bounding box center [225, 343] width 55 height 14
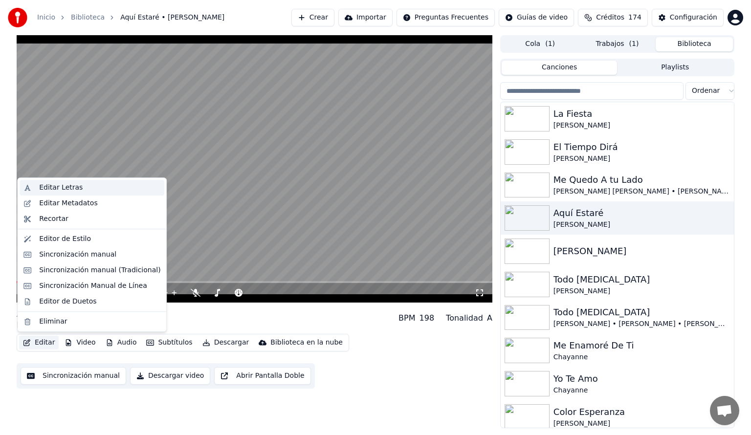
click at [66, 189] on div "Editar Letras" at bounding box center [61, 188] width 44 height 10
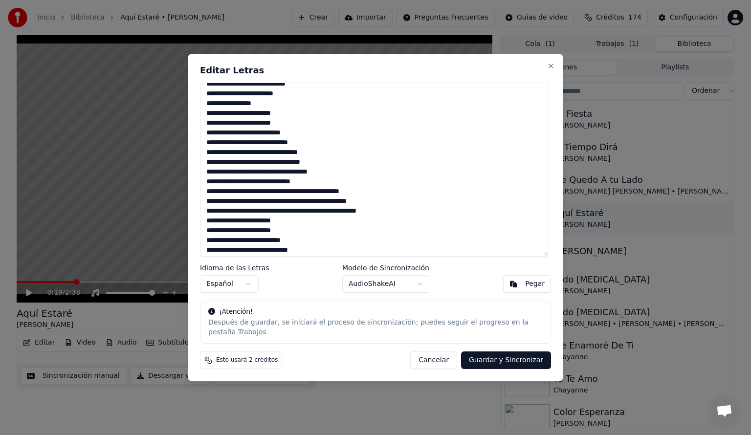
scroll to position [79, 0]
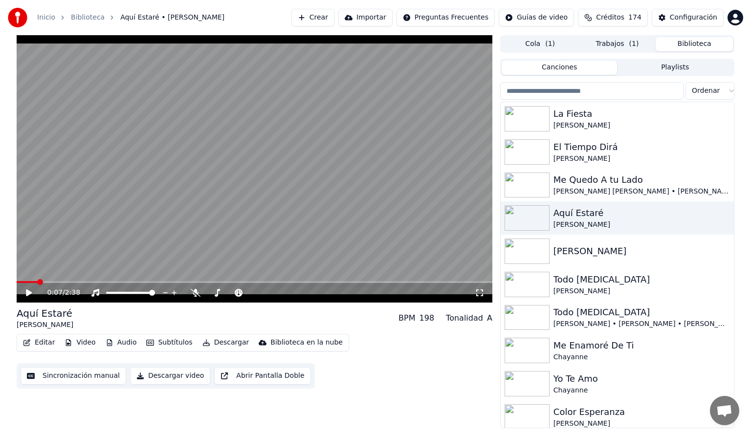
click at [37, 283] on span at bounding box center [27, 282] width 21 height 2
click at [27, 293] on icon at bounding box center [29, 292] width 6 height 7
click at [28, 282] on span at bounding box center [31, 282] width 28 height 2
click at [43, 342] on button "Editar" at bounding box center [39, 343] width 40 height 14
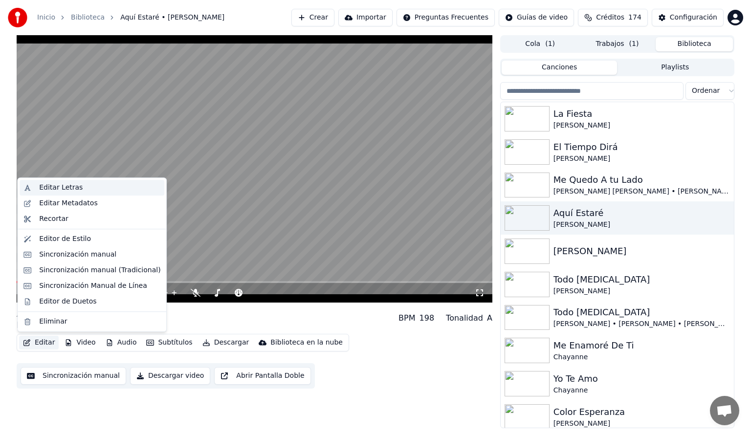
click at [50, 189] on div "Editar Letras" at bounding box center [61, 188] width 44 height 10
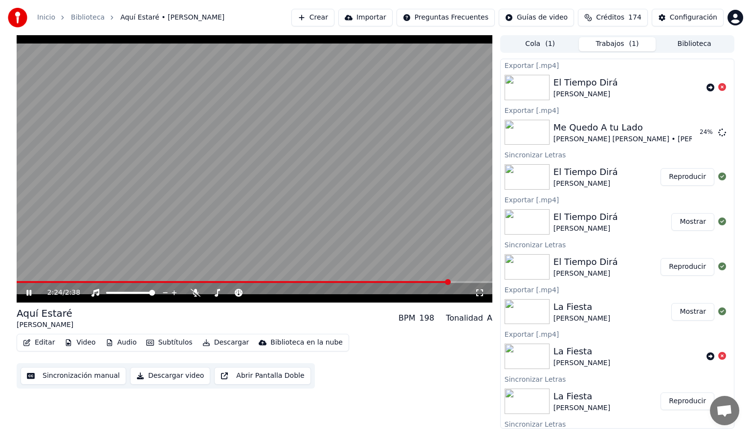
click at [620, 45] on button "Trabajos ( 1 )" at bounding box center [617, 44] width 77 height 14
click at [29, 292] on icon at bounding box center [35, 293] width 23 height 8
click at [213, 343] on button "Descargar" at bounding box center [225, 343] width 55 height 14
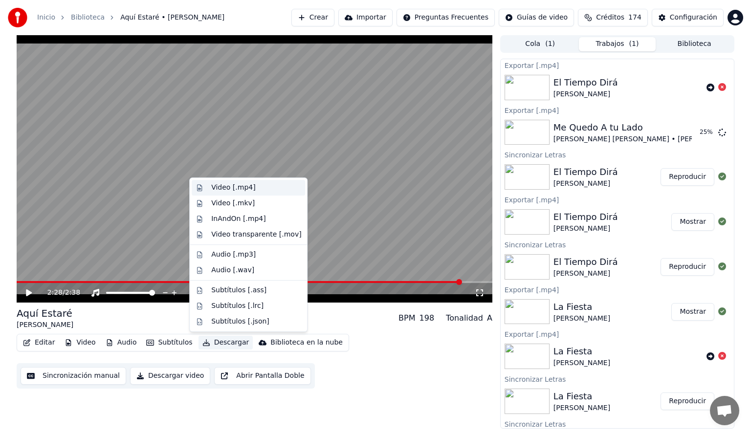
click at [227, 187] on div "Video [.mp4]" at bounding box center [233, 188] width 44 height 10
